Goal: Information Seeking & Learning: Check status

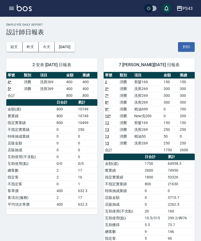
click at [15, 45] on button "前天" at bounding box center [14, 47] width 16 height 10
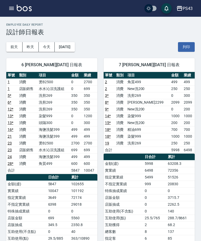
click at [50, 45] on button "今天" at bounding box center [47, 47] width 16 height 10
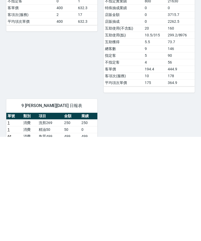
scroll to position [220, 0]
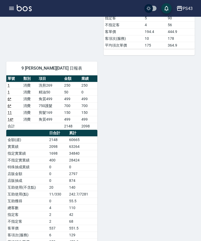
click at [13, 12] on button "button" at bounding box center [11, 8] width 10 height 10
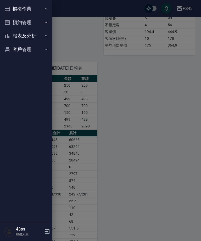
click at [45, 12] on button "櫃檯作業" at bounding box center [26, 9] width 48 height 14
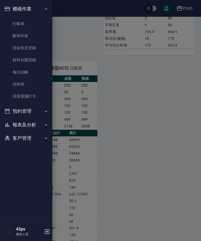
click at [28, 72] on link "每日結帳" at bounding box center [26, 72] width 48 height 12
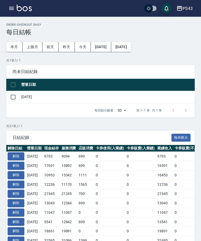
click at [16, 95] on input "checkbox" at bounding box center [13, 96] width 11 height 11
checkbox input "true"
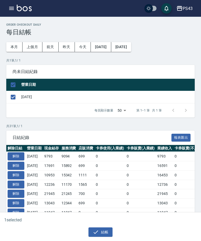
click at [97, 235] on icon "button" at bounding box center [95, 232] width 6 height 6
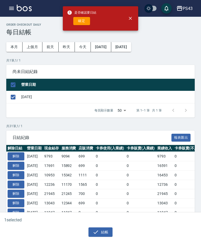
click at [85, 20] on button "確定" at bounding box center [81, 21] width 17 height 8
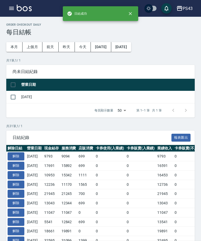
checkbox input "false"
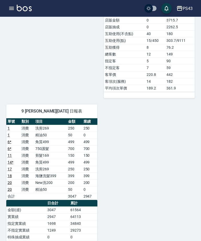
scroll to position [206, 0]
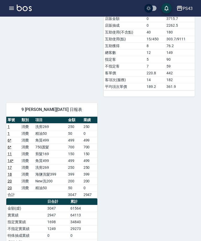
click at [121, 141] on div "2 安肯 [DATE] 日報表 單號 類別 項目 金額 業績 4 * 消費 洗剪269 400 400 5 * 消費 洗剪269 400 400 合計 800…" at bounding box center [97, 83] width 194 height 474
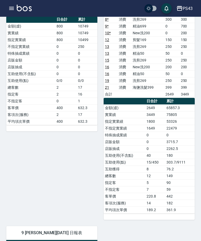
scroll to position [83, 0]
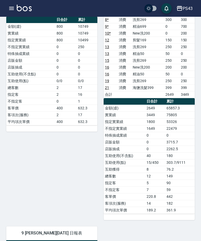
click at [13, 5] on icon "button" at bounding box center [11, 8] width 6 height 6
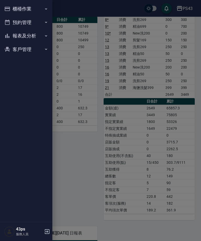
click at [28, 34] on button "報表及分析" at bounding box center [26, 36] width 48 height 14
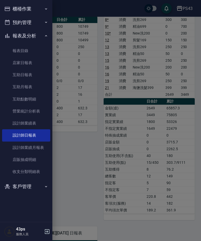
click at [37, 76] on link "互助日報表" at bounding box center [26, 75] width 48 height 12
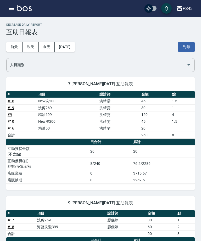
click at [177, 118] on td "1.5" at bounding box center [182, 121] width 24 height 7
click at [28, 46] on button "昨天" at bounding box center [30, 47] width 16 height 10
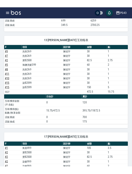
scroll to position [166, 0]
